Goal: Information Seeking & Learning: Learn about a topic

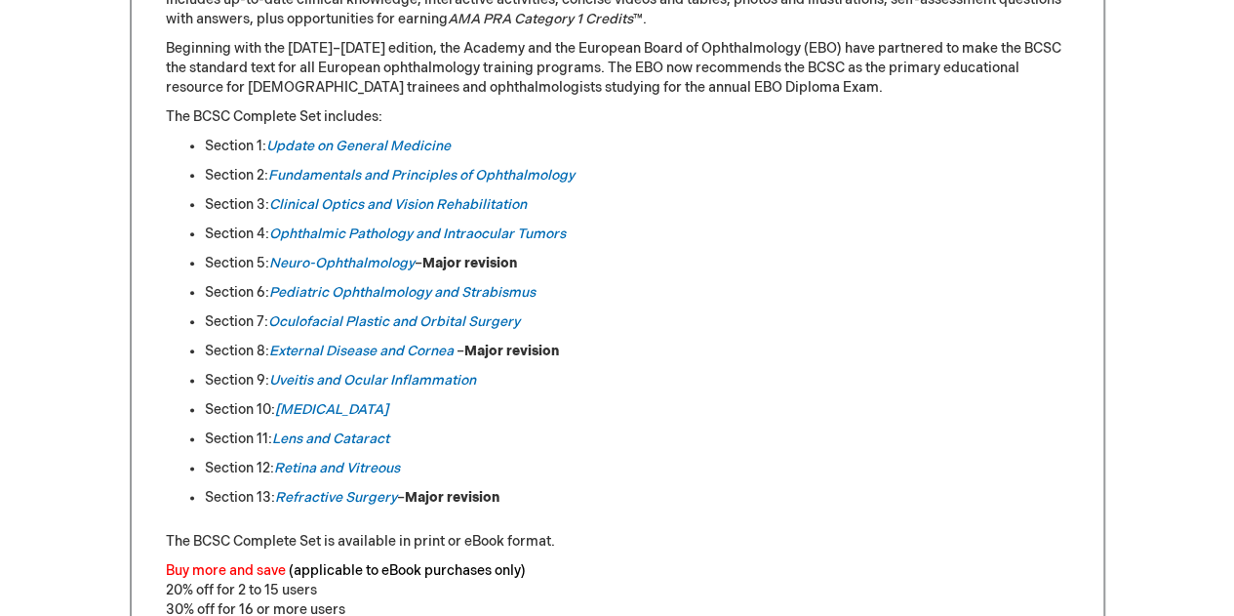
scroll to position [1019, 0]
click at [392, 316] on link "Oculofacial Plastic and Orbital Surgery" at bounding box center [394, 322] width 252 height 17
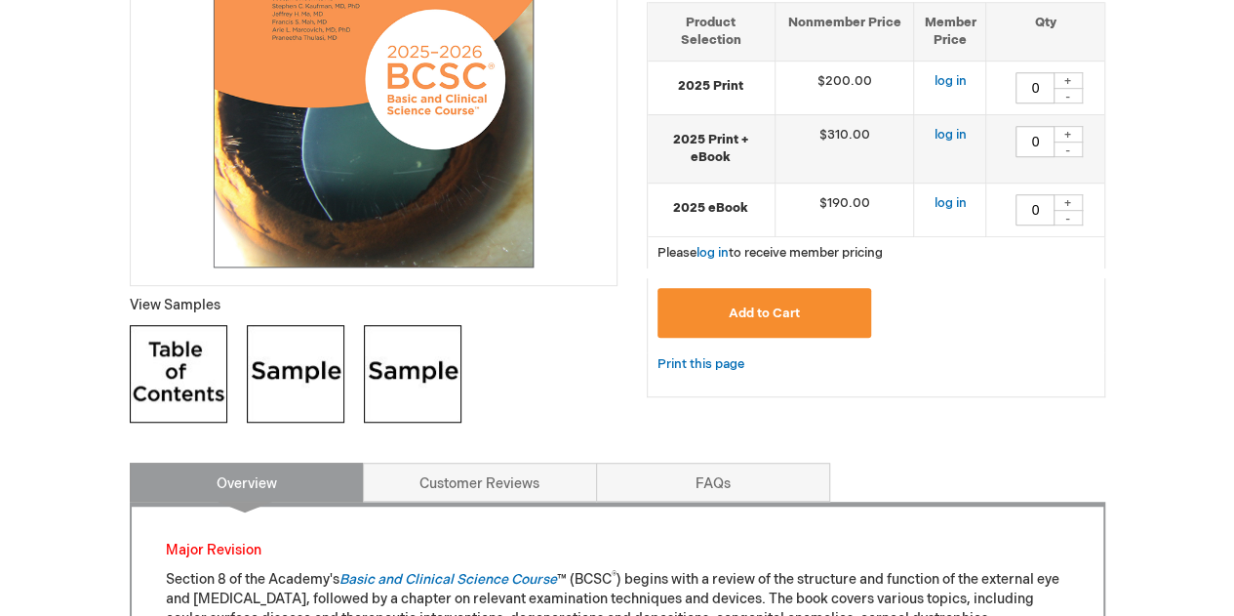
scroll to position [496, 0]
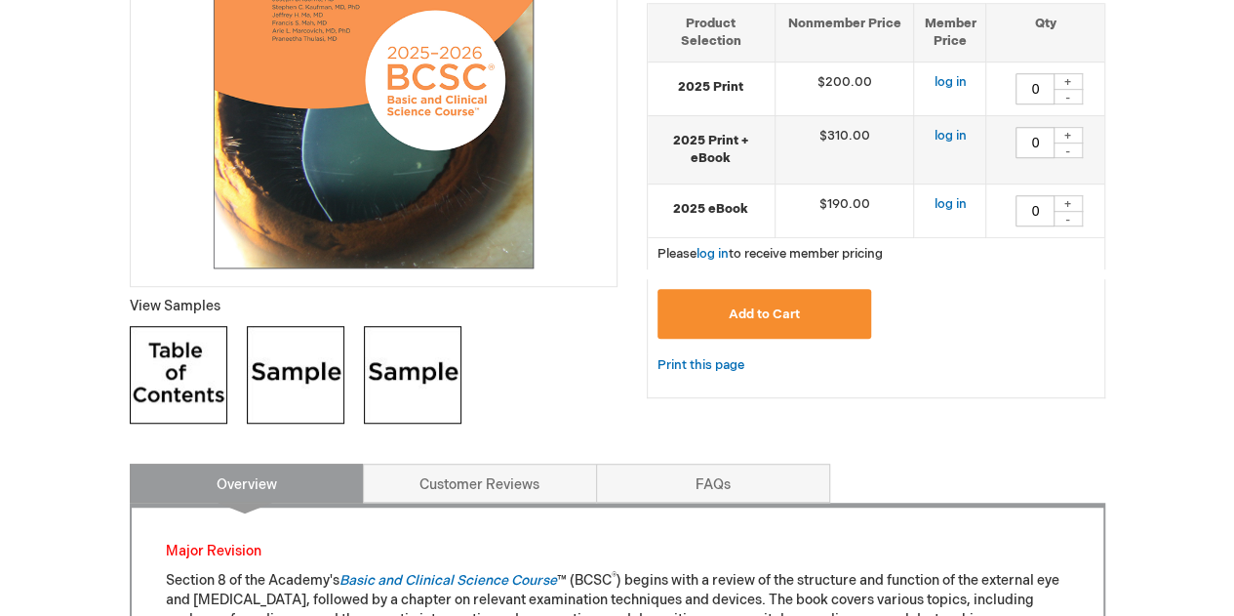
click at [170, 374] on img at bounding box center [179, 375] width 98 height 98
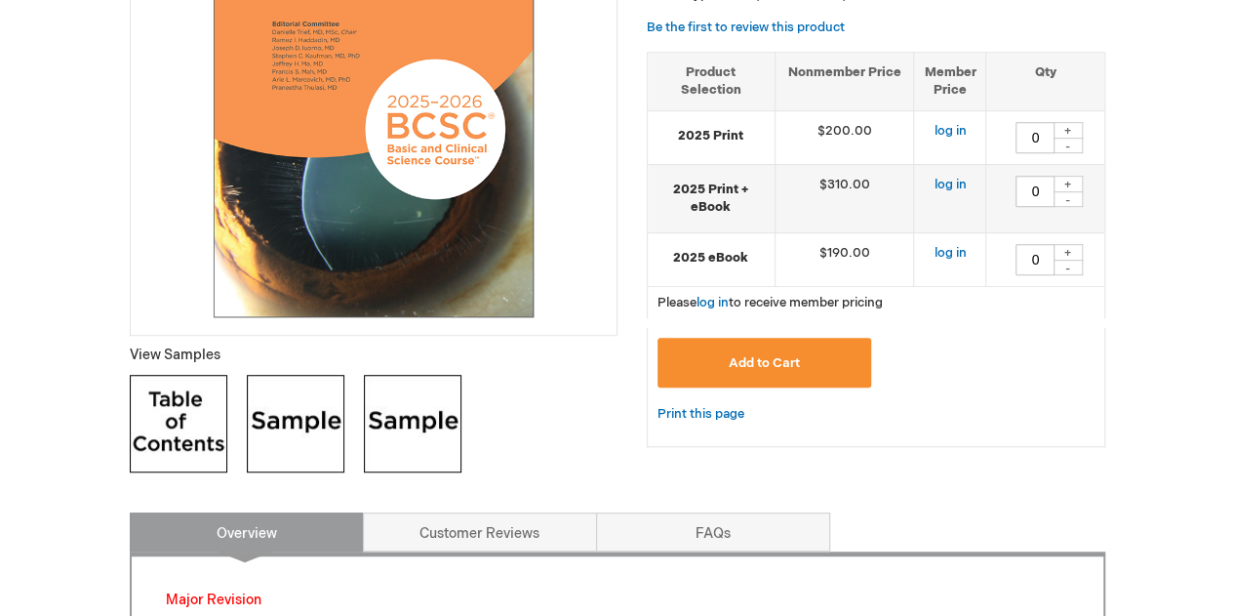
scroll to position [0, 0]
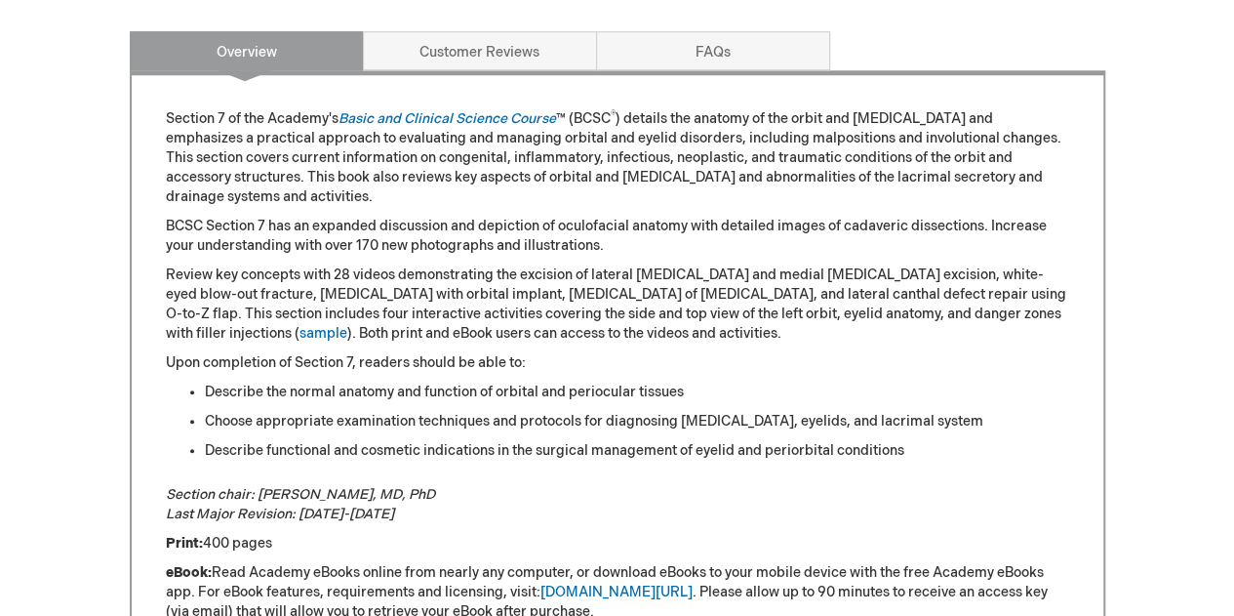
scroll to position [727, 0]
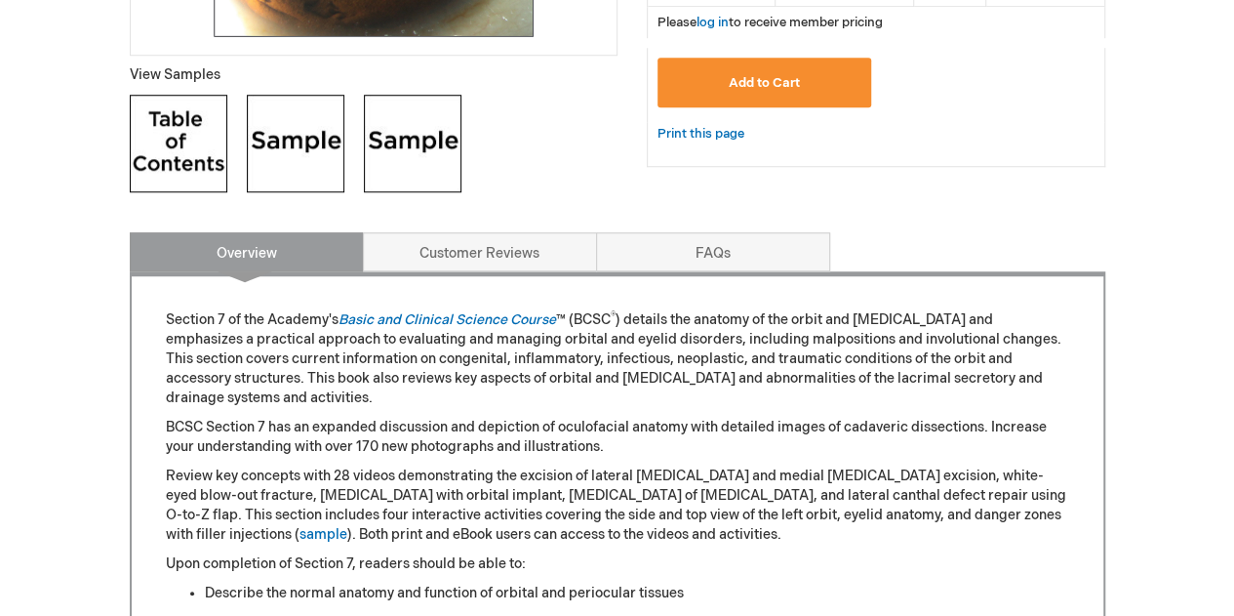
click at [191, 147] on img at bounding box center [179, 144] width 98 height 98
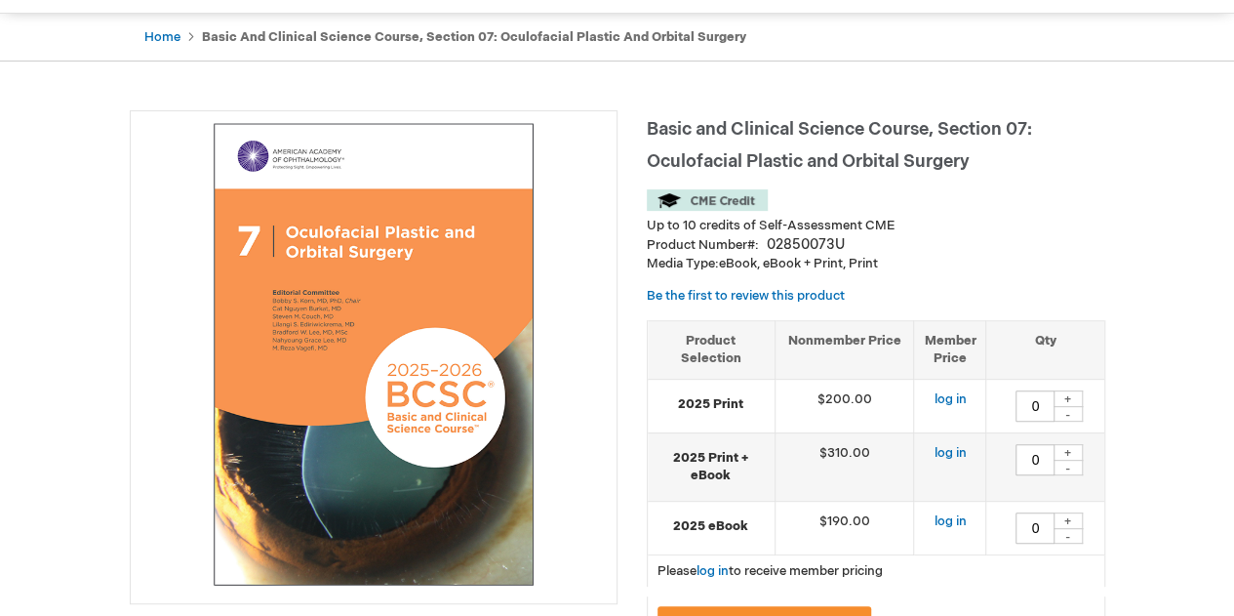
scroll to position [181, 0]
